Goal: Task Accomplishment & Management: Manage account settings

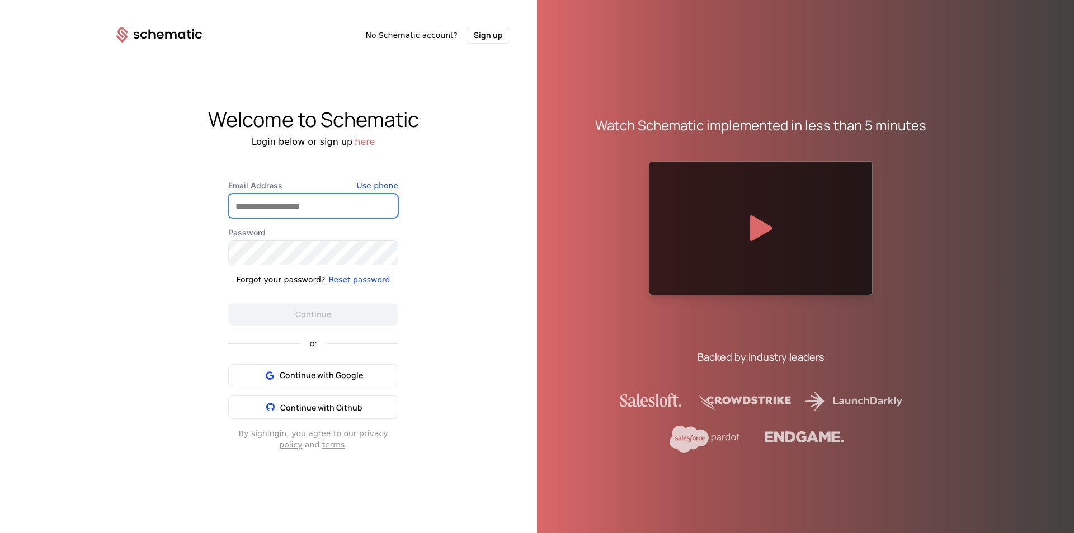
click at [302, 196] on input "Email Address" at bounding box center [313, 205] width 169 height 23
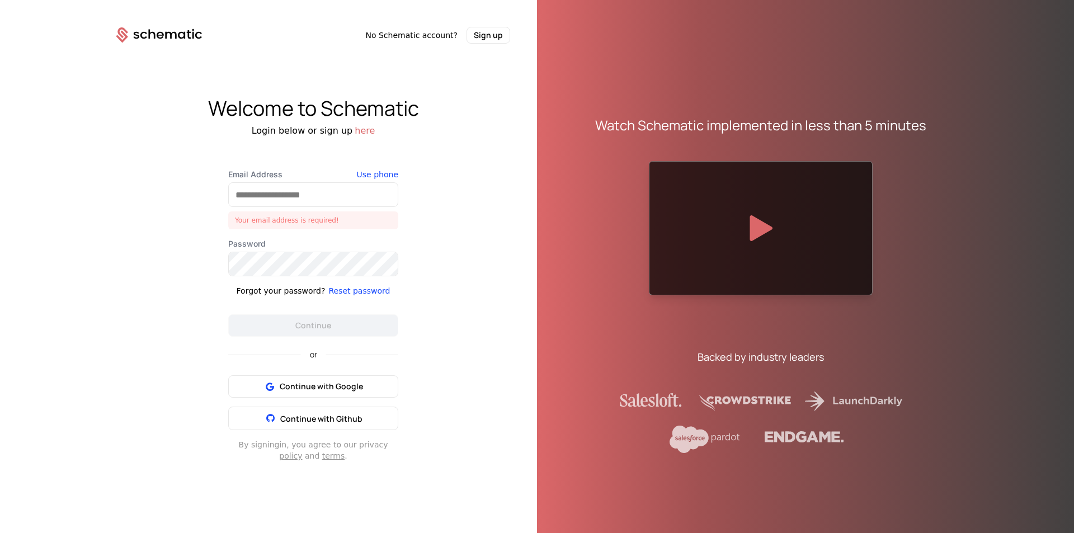
click at [316, 181] on div "Email Address Your email address is required!" at bounding box center [313, 199] width 170 height 60
click at [307, 192] on input "Email Address" at bounding box center [313, 194] width 169 height 23
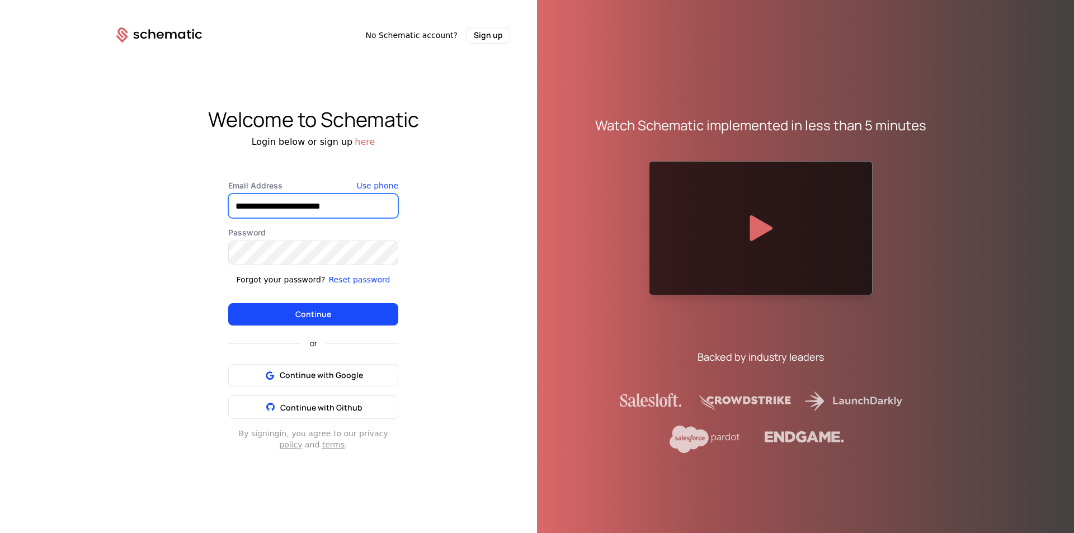
type input "**********"
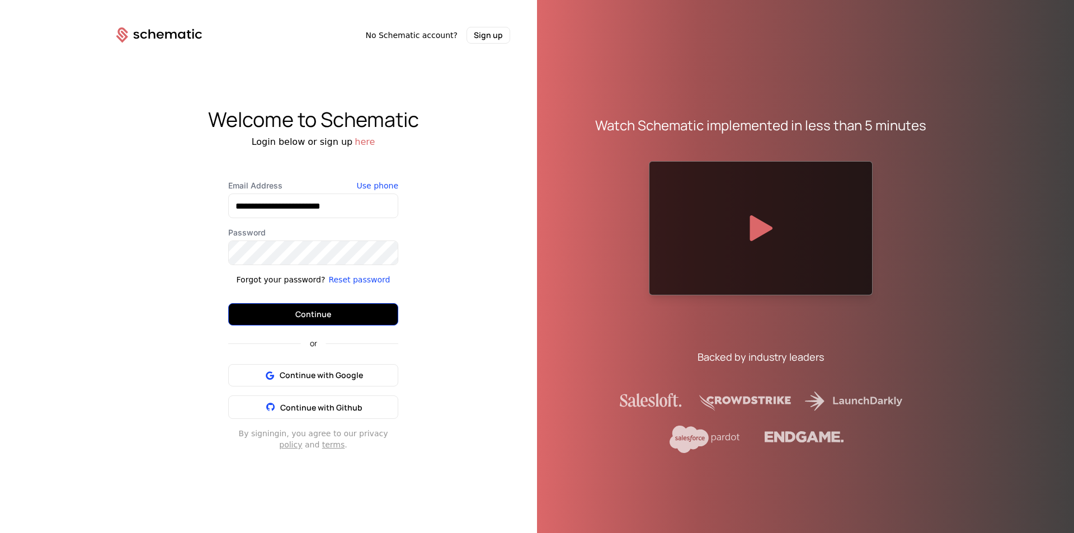
click at [302, 319] on button "Continue" at bounding box center [313, 314] width 170 height 22
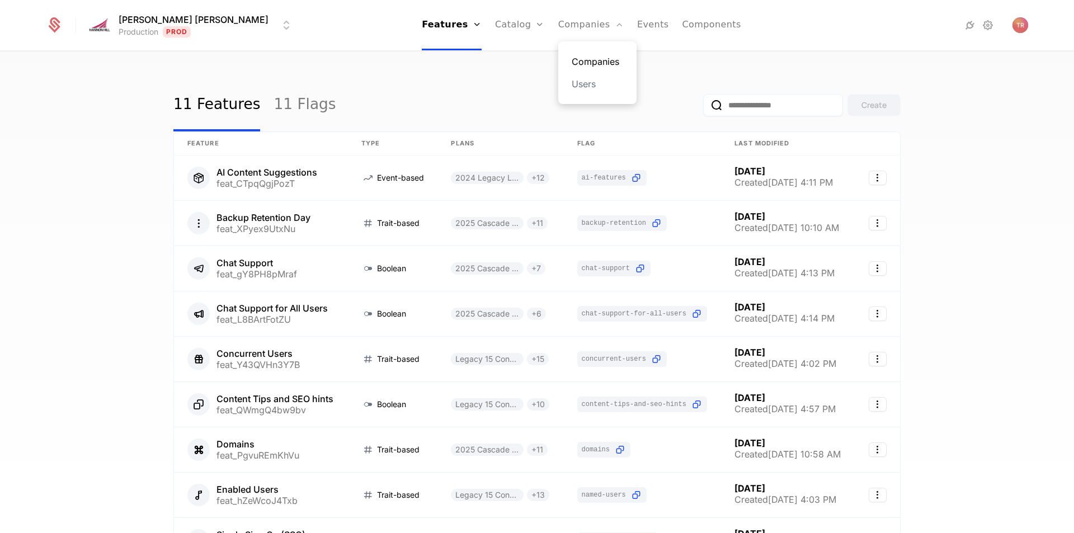
click at [572, 58] on link "Companies" at bounding box center [597, 61] width 51 height 13
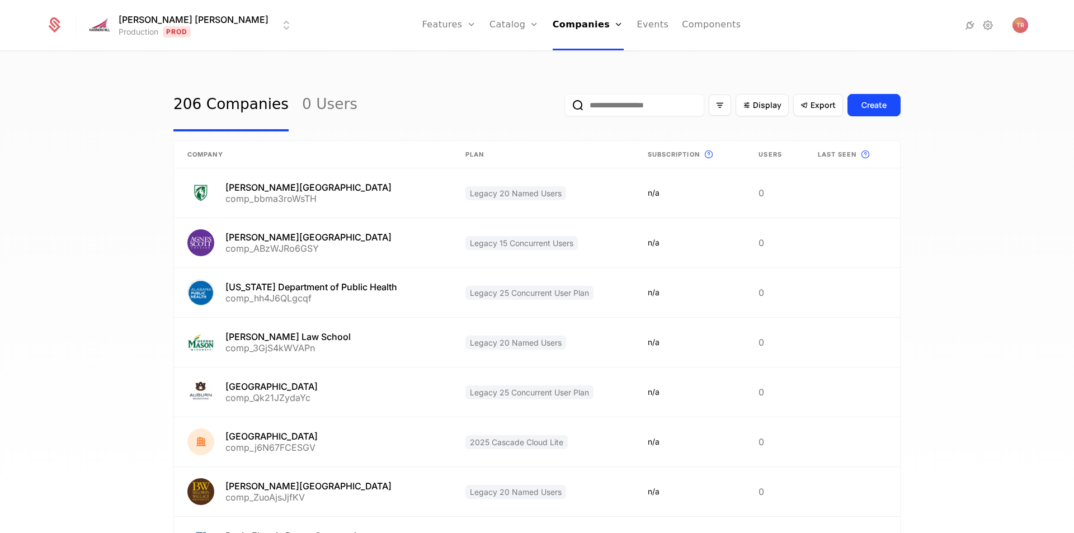
click at [622, 96] on input "email" at bounding box center [634, 105] width 140 height 22
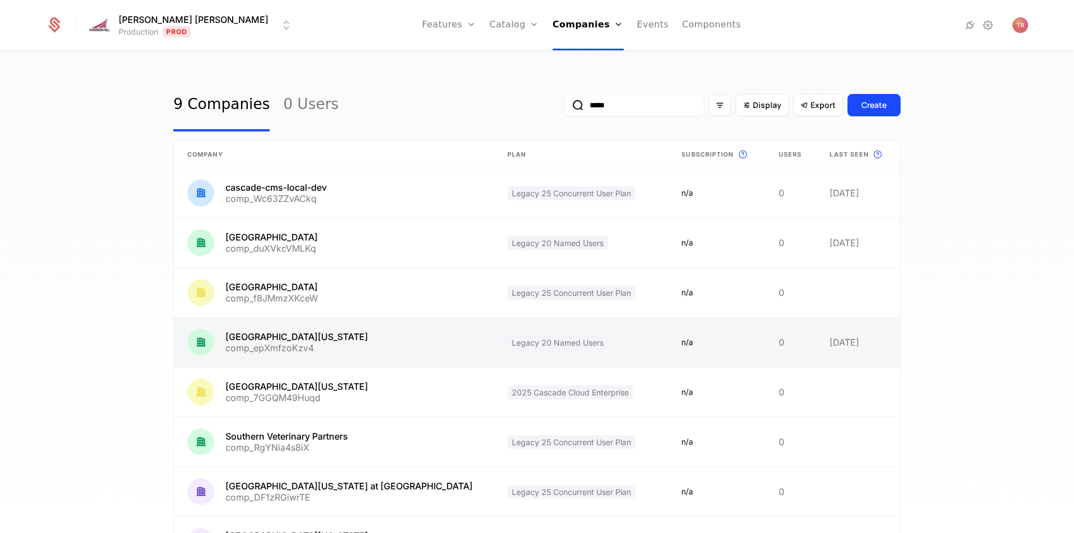
type input "*****"
click at [322, 335] on link at bounding box center [334, 342] width 320 height 49
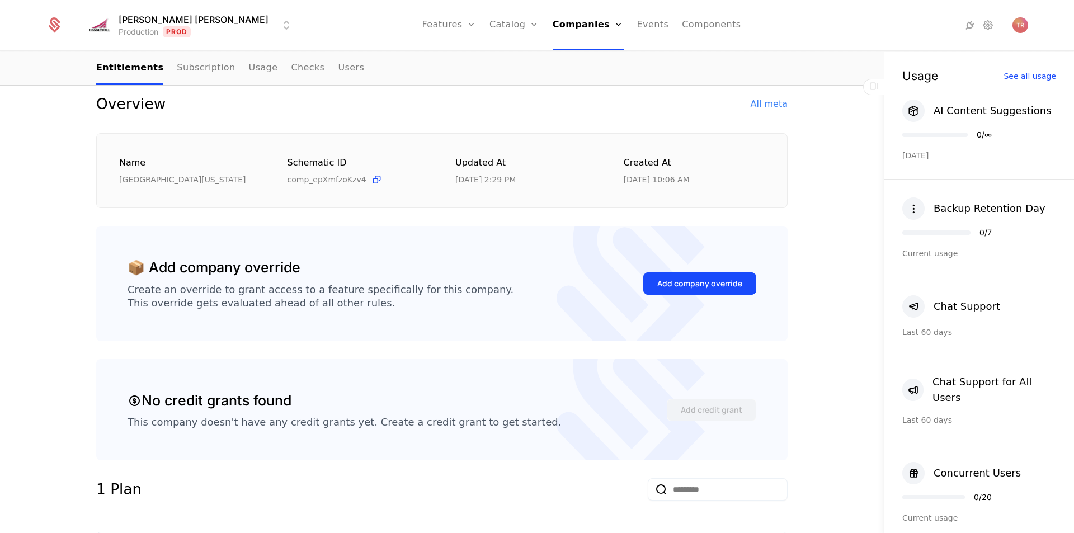
scroll to position [112, 0]
click at [690, 290] on div "Add company override" at bounding box center [699, 284] width 85 height 11
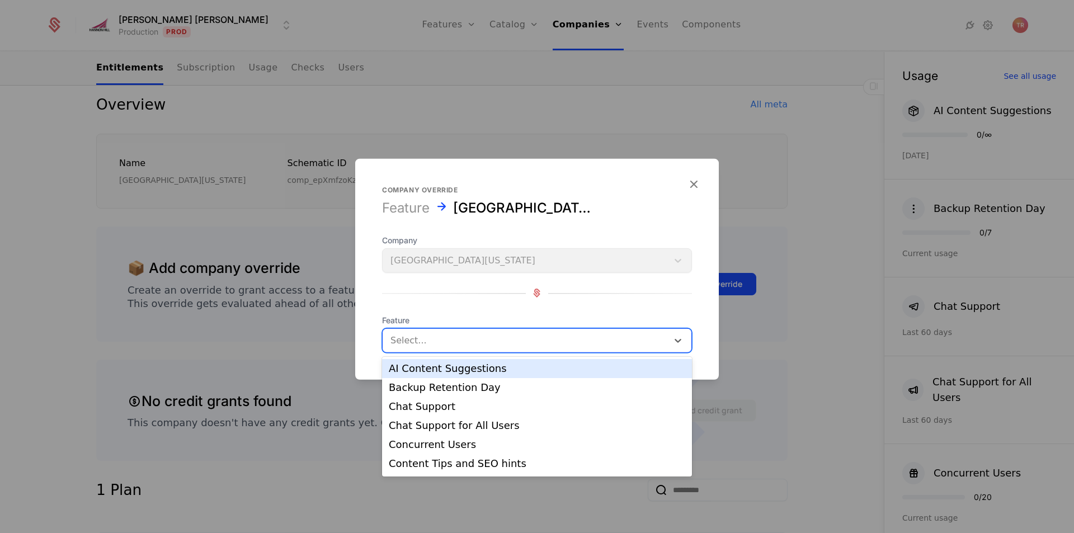
click at [486, 344] on div at bounding box center [525, 340] width 270 height 16
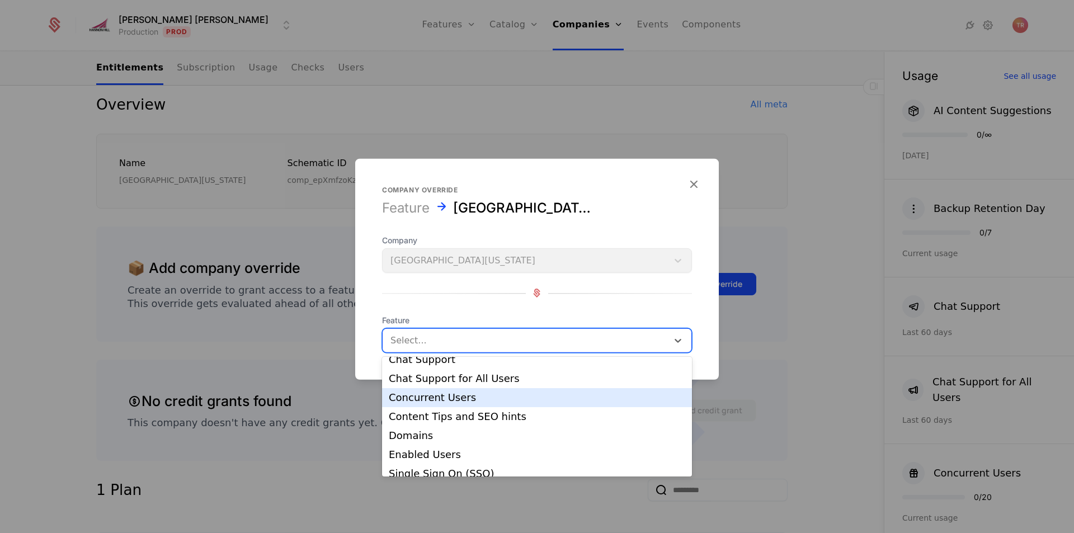
scroll to position [94, 0]
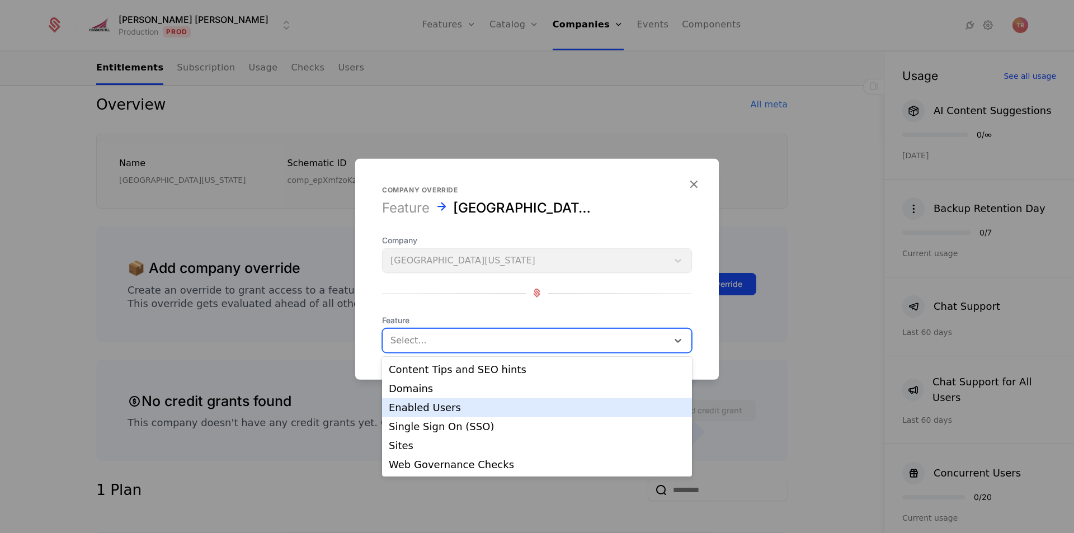
click at [451, 408] on div "Enabled Users" at bounding box center [537, 408] width 296 height 10
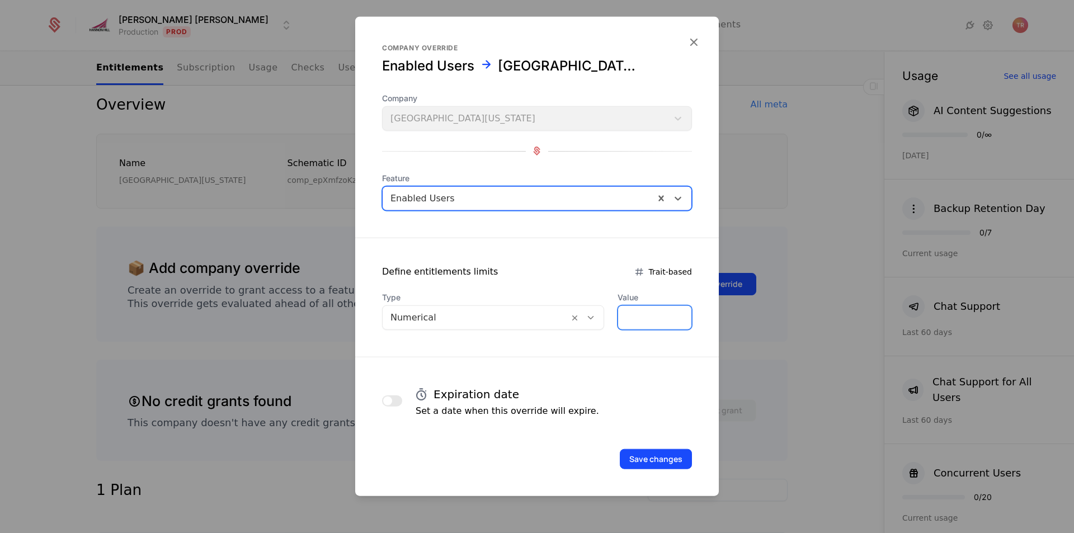
click at [645, 315] on input "*" at bounding box center [654, 316] width 73 height 23
type input "***"
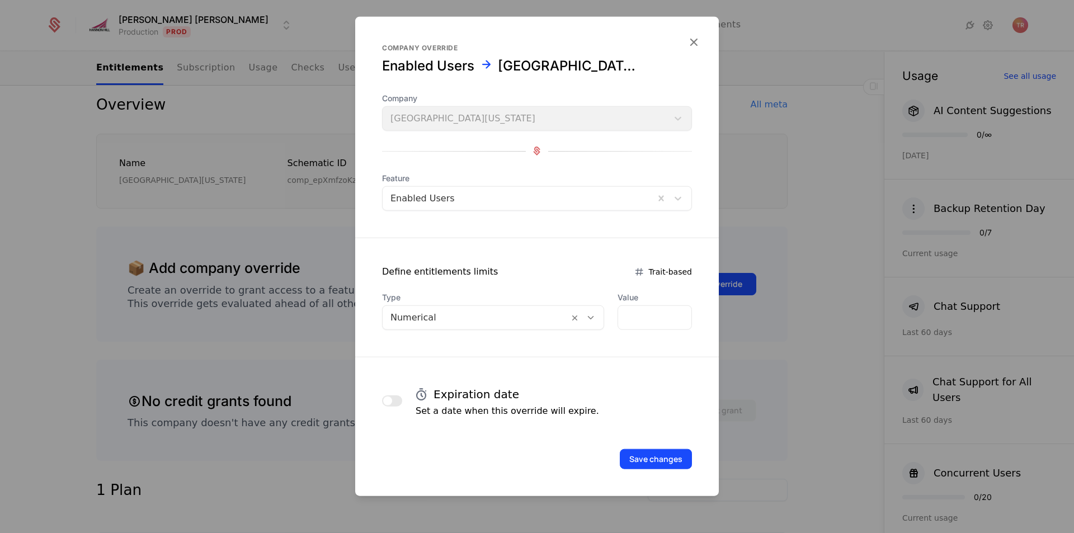
click at [475, 395] on h4 "Expiration date" at bounding box center [476, 394] width 86 height 16
click at [396, 400] on button "button" at bounding box center [392, 400] width 20 height 11
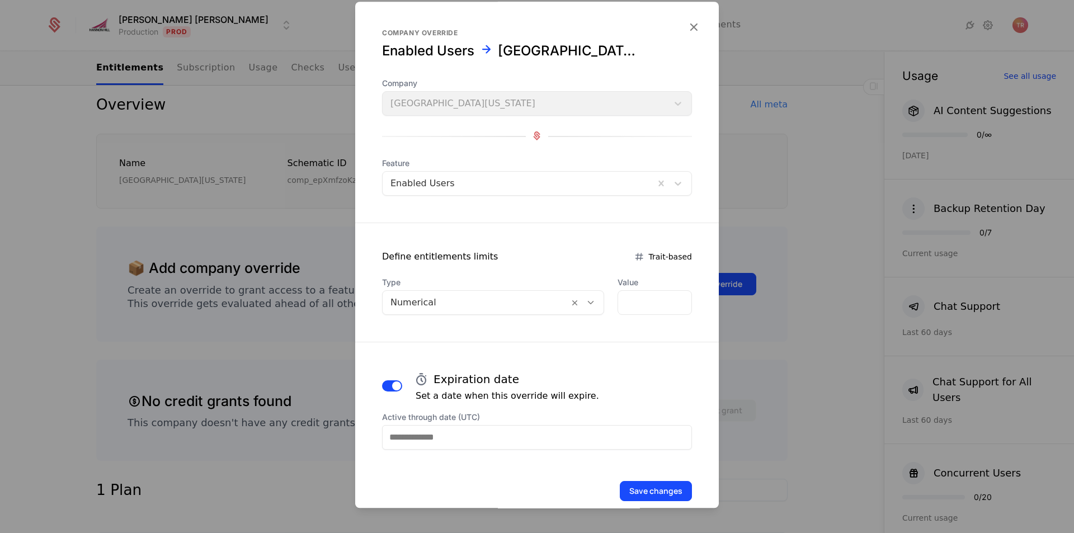
click at [490, 434] on input "Active through date (UTC)" at bounding box center [537, 437] width 310 height 25
click at [556, 356] on div "18" at bounding box center [564, 359] width 23 height 18
type input "**********"
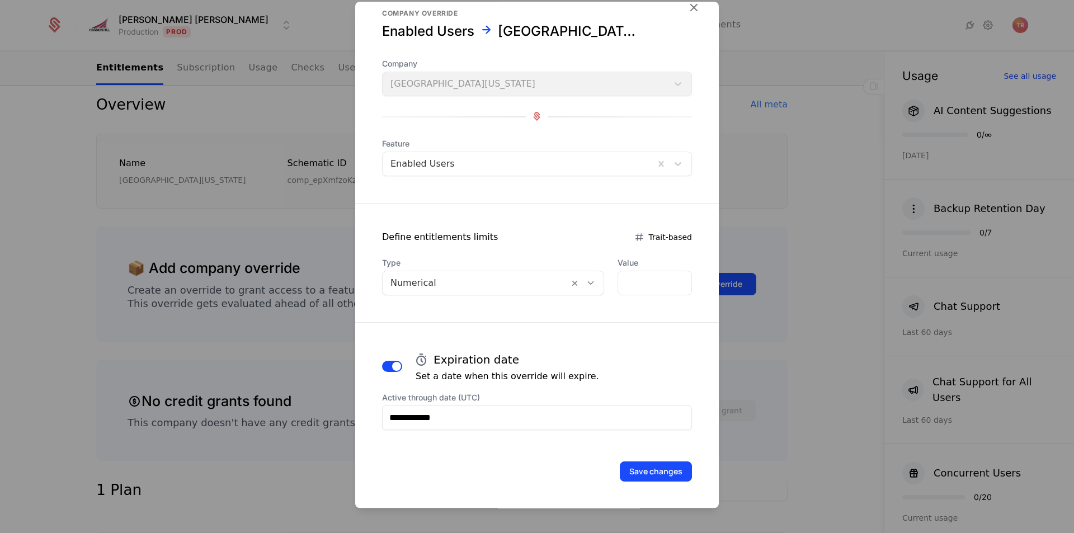
click at [508, 286] on div at bounding box center [475, 283] width 171 height 16
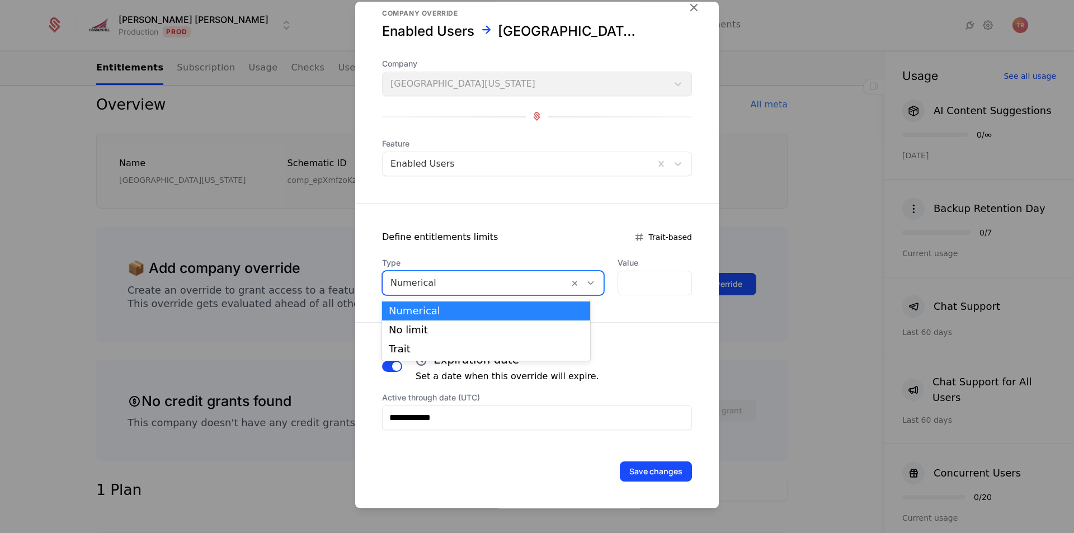
click at [487, 259] on span "Type" at bounding box center [493, 262] width 222 height 11
click at [457, 283] on div at bounding box center [475, 283] width 171 height 16
click at [449, 326] on div "No limit" at bounding box center [486, 330] width 195 height 10
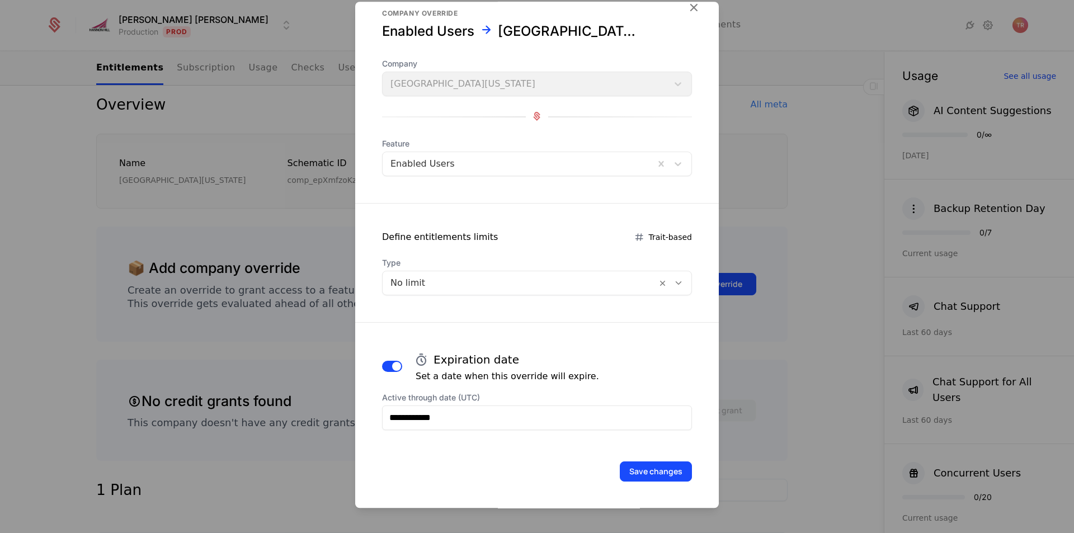
click at [489, 253] on form "**********" at bounding box center [537, 245] width 364 height 526
click at [645, 471] on button "Save changes" at bounding box center [656, 471] width 72 height 20
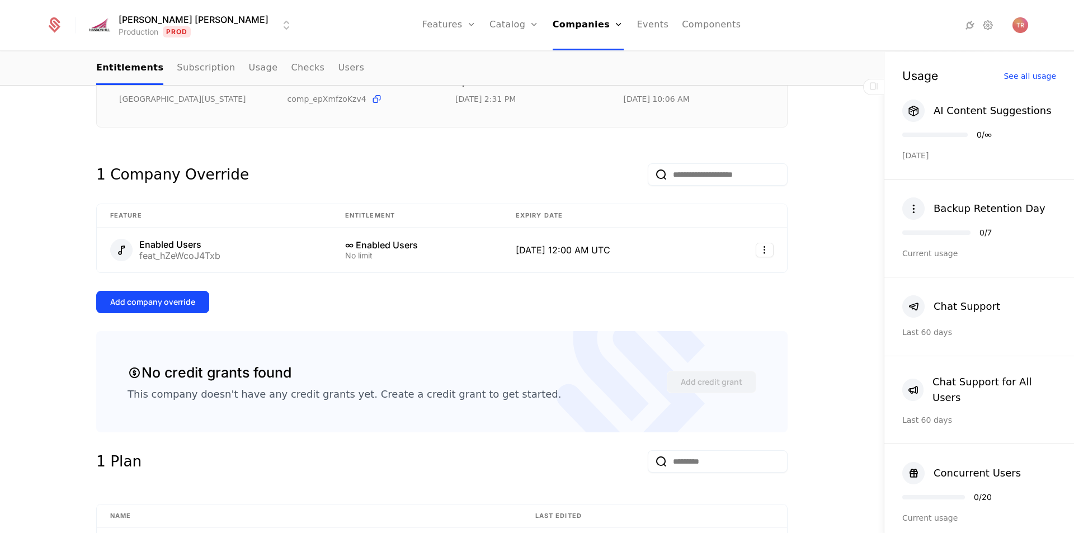
scroll to position [224, 0]
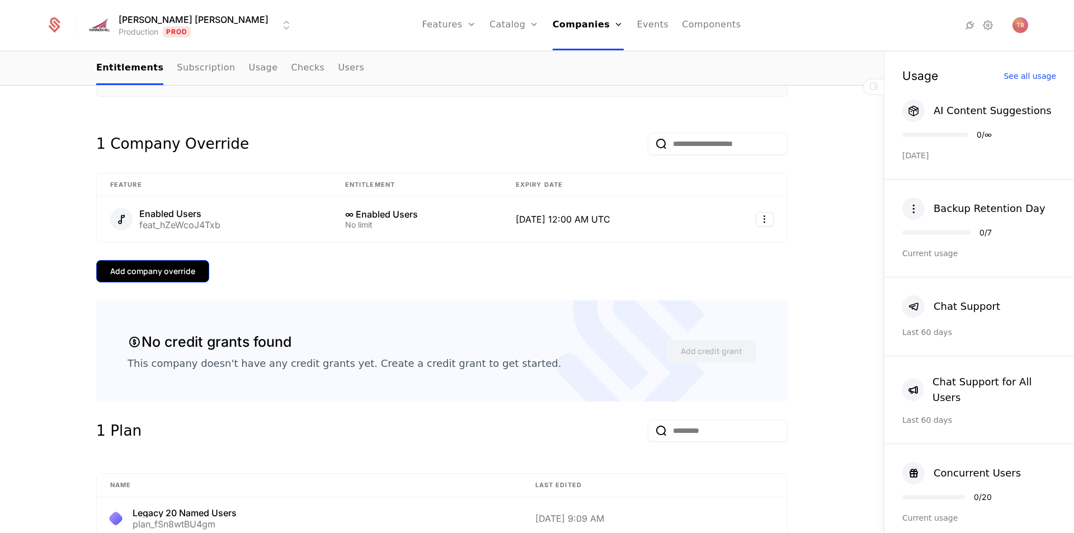
click at [179, 277] on div "Add company override" at bounding box center [152, 271] width 85 height 11
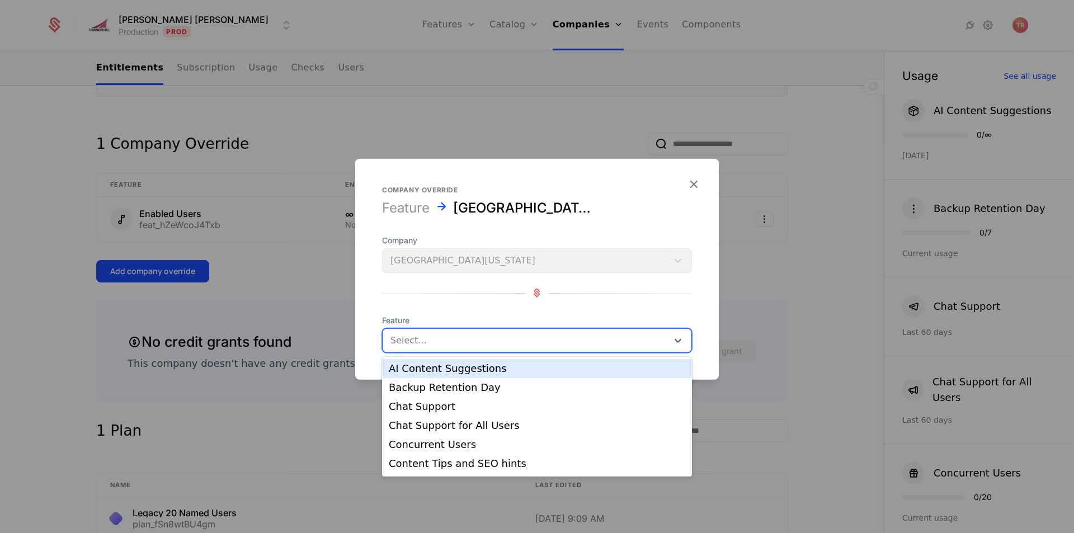
click at [521, 338] on div at bounding box center [525, 340] width 270 height 16
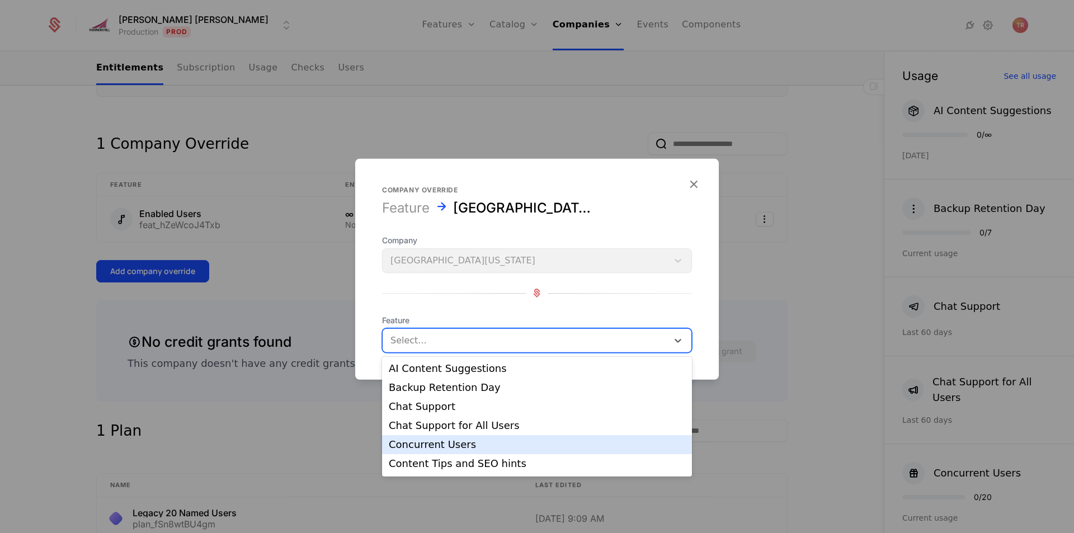
click at [494, 440] on div "Concurrent Users" at bounding box center [537, 445] width 296 height 10
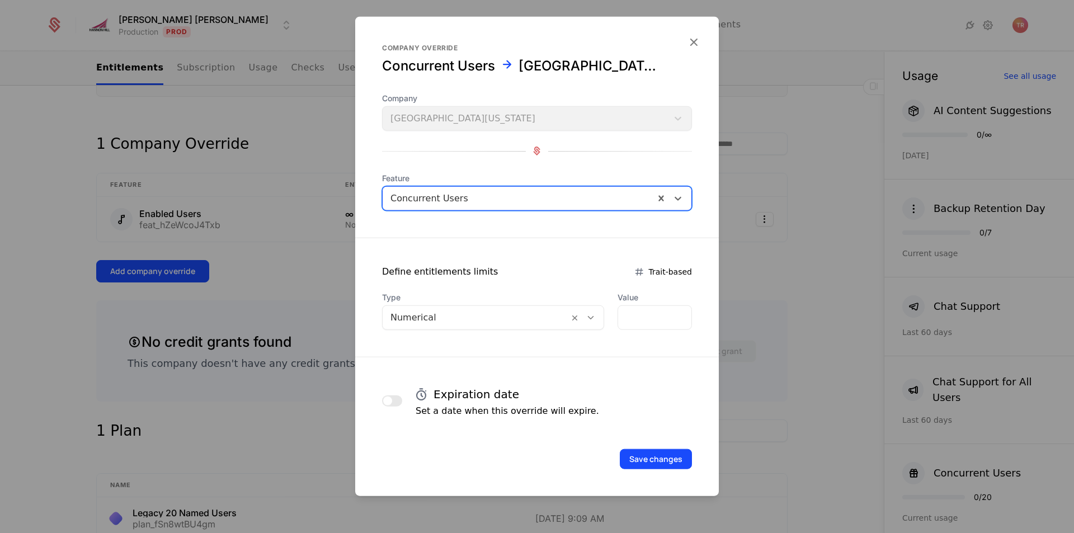
click at [506, 313] on div at bounding box center [475, 317] width 171 height 16
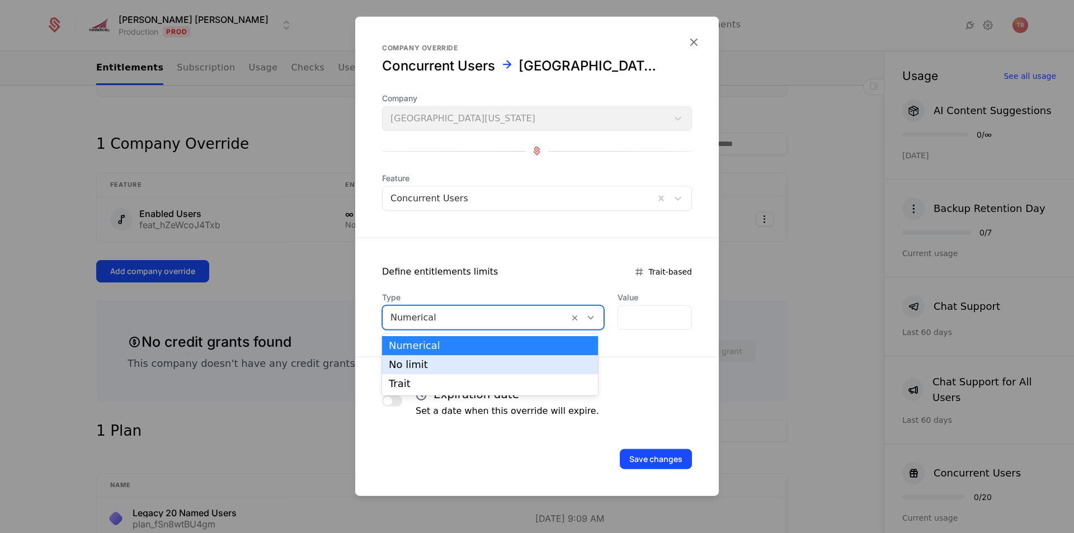
click at [477, 362] on div "No limit" at bounding box center [490, 365] width 202 height 10
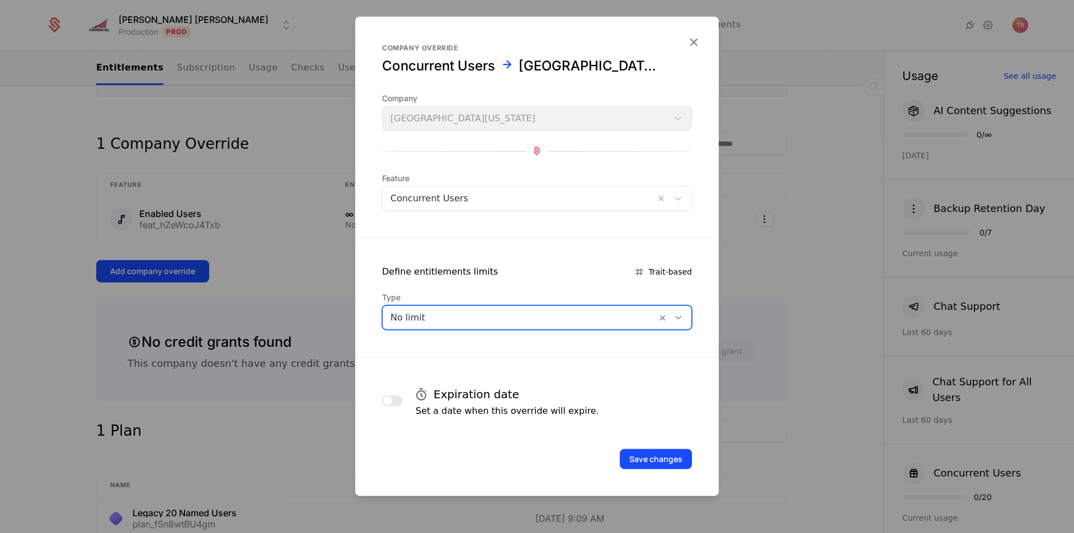
click at [489, 400] on h4 "Expiration date" at bounding box center [476, 394] width 86 height 16
click at [435, 411] on p "Set a date when this override will expire." at bounding box center [507, 410] width 183 height 13
click at [391, 398] on span "button" at bounding box center [387, 400] width 9 height 9
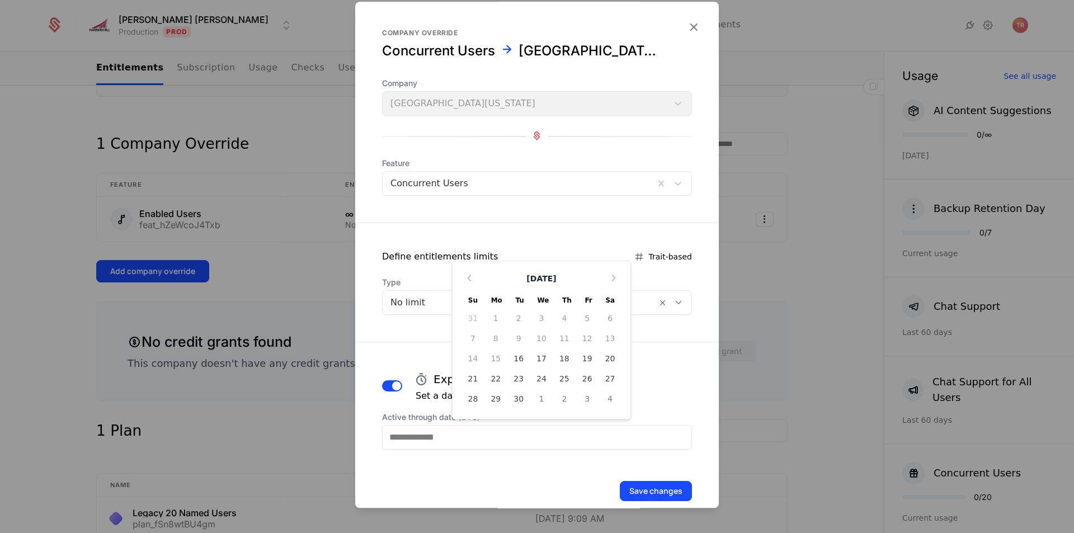
click at [470, 437] on input "Active through date (UTC)" at bounding box center [537, 437] width 310 height 25
click at [557, 358] on div "18" at bounding box center [564, 359] width 23 height 18
type input "**********"
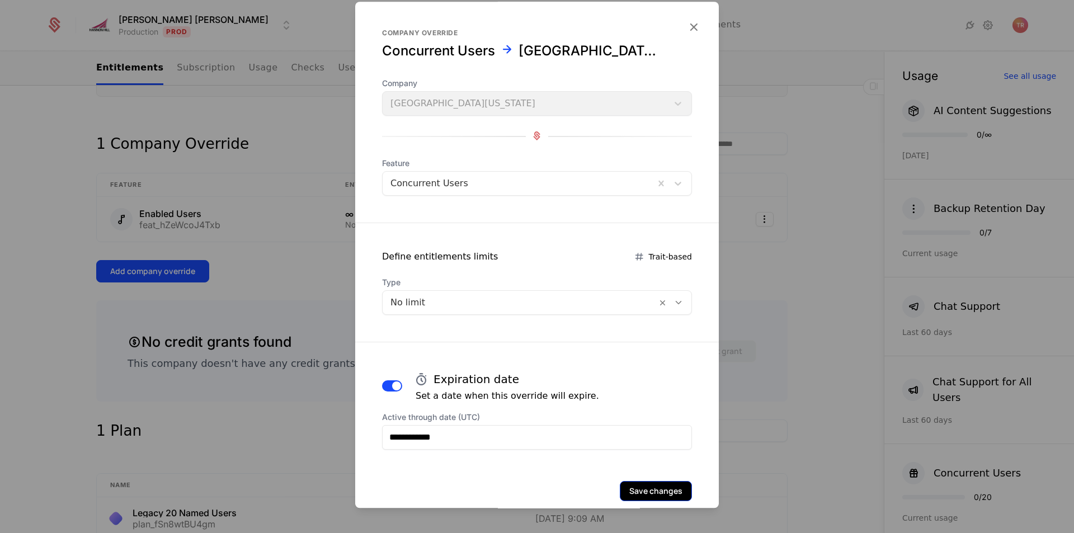
click at [643, 493] on button "Save changes" at bounding box center [656, 491] width 72 height 20
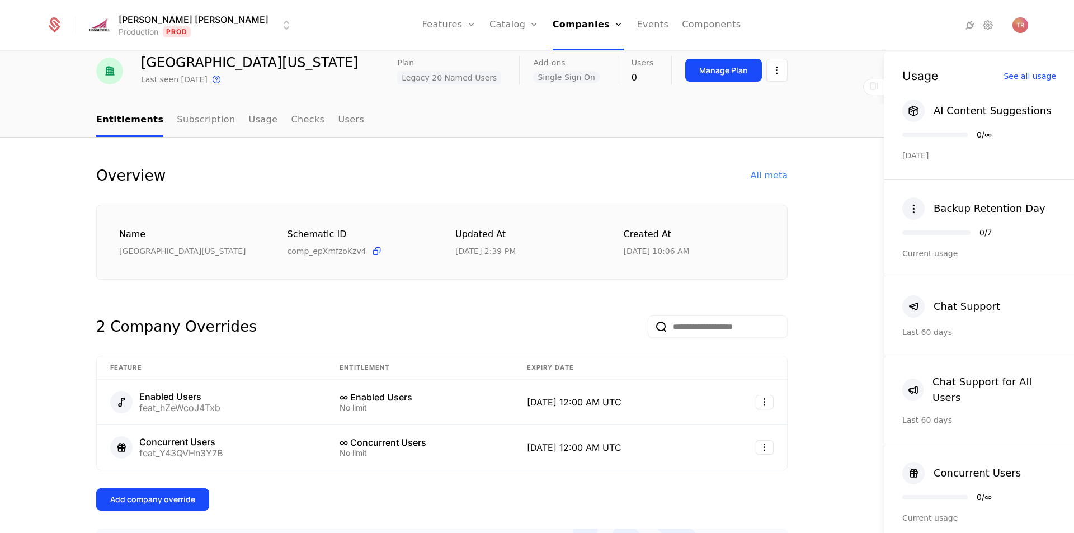
scroll to position [0, 0]
